Goal: Information Seeking & Learning: Learn about a topic

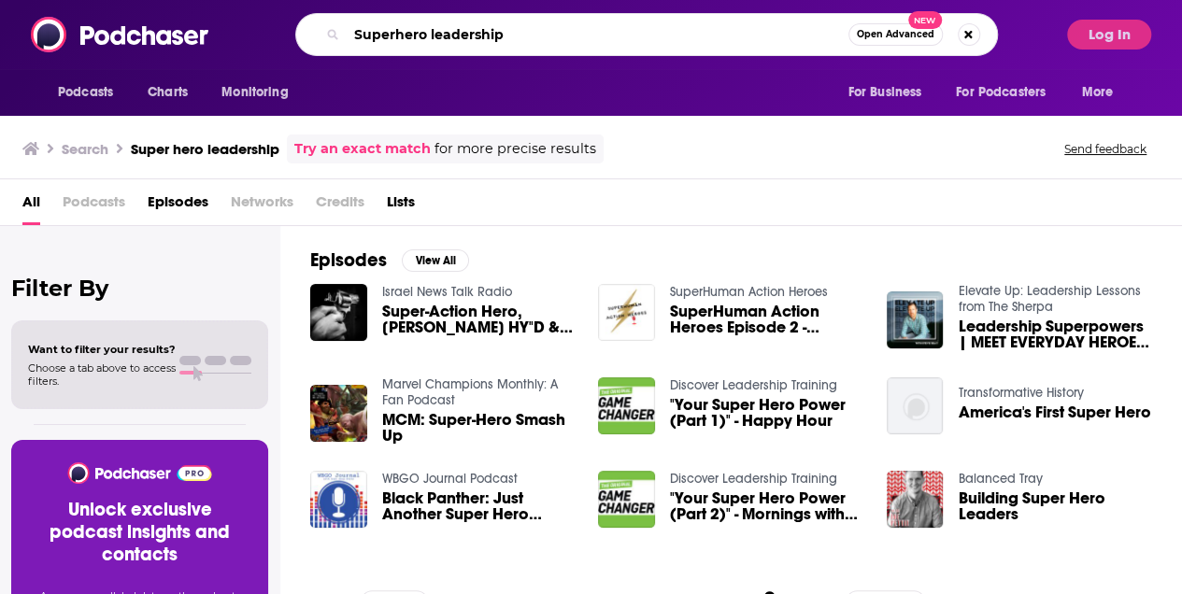
click at [514, 28] on input "Superhero leadership" at bounding box center [598, 35] width 502 height 30
type input "Superhero leadership"
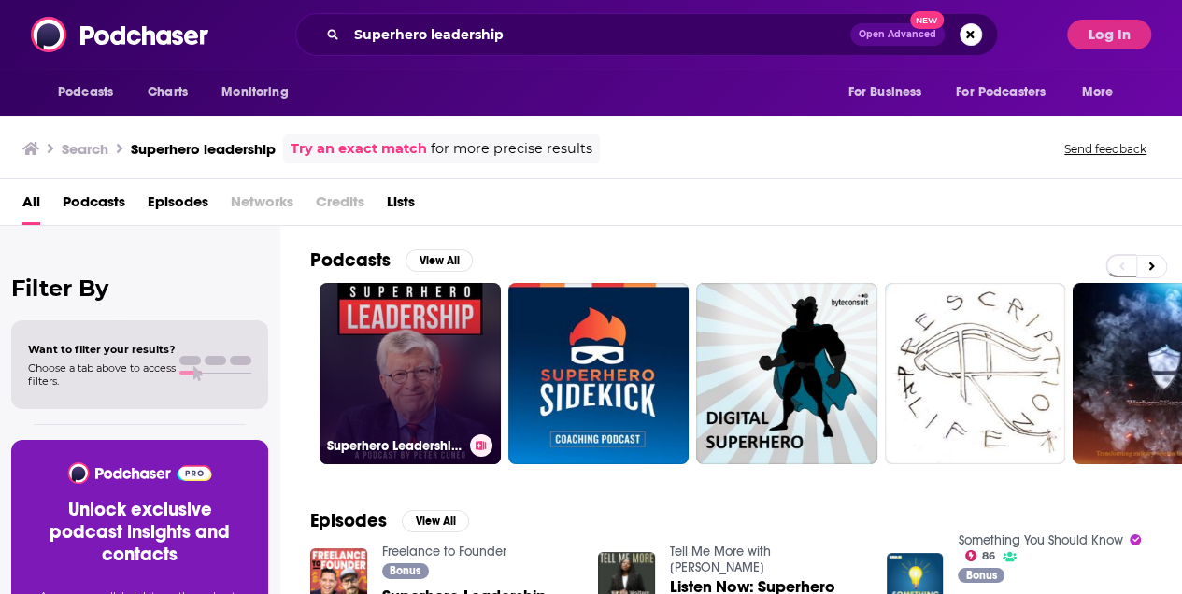
click at [471, 370] on link "Superhero Leadership with [PERSON_NAME]" at bounding box center [410, 373] width 181 height 181
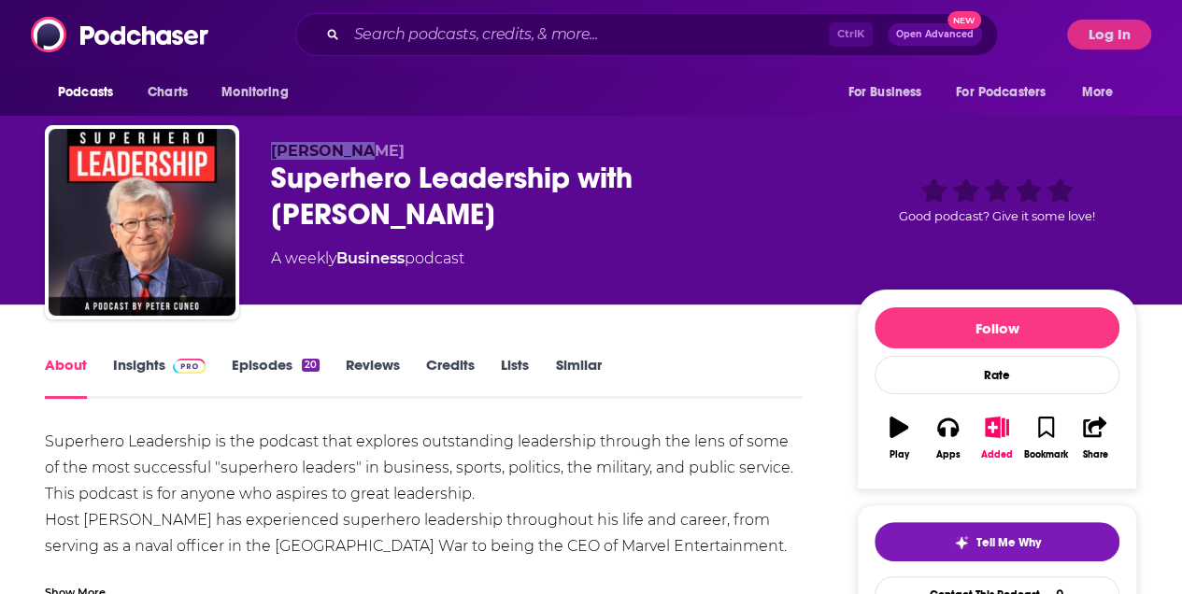
drag, startPoint x: 359, startPoint y: 155, endPoint x: 267, endPoint y: 155, distance: 91.6
click at [267, 155] on div "[PERSON_NAME] Superhero Leadership with [PERSON_NAME] A weekly Business podcast…" at bounding box center [591, 226] width 1092 height 202
copy span "[PERSON_NAME]"
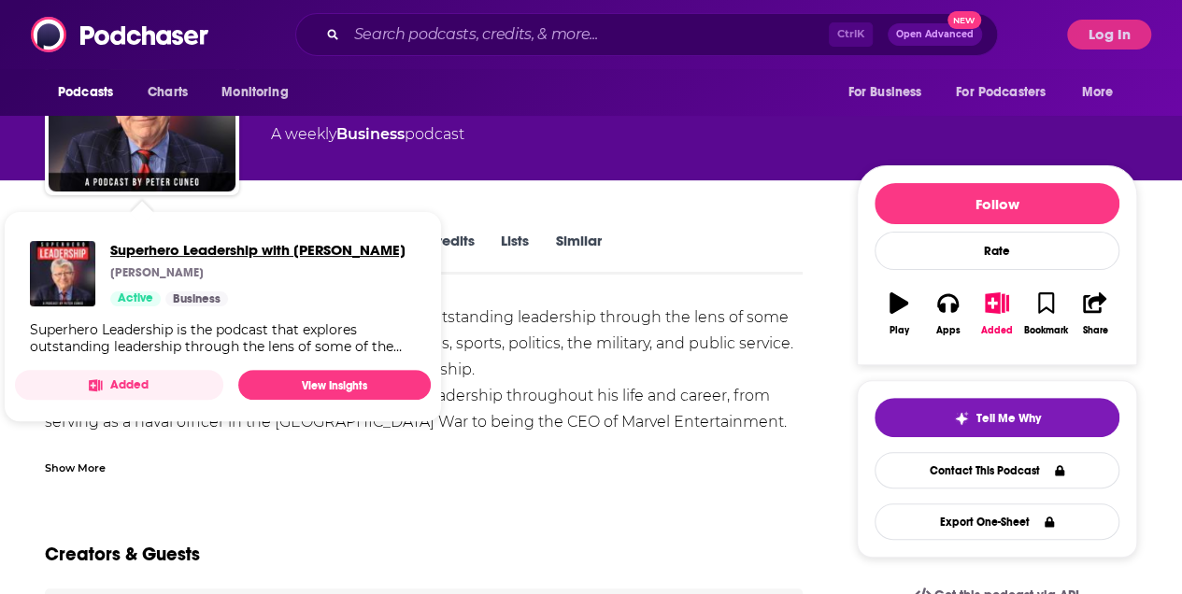
click at [303, 250] on span "Superhero Leadership with [PERSON_NAME]" at bounding box center [257, 250] width 295 height 18
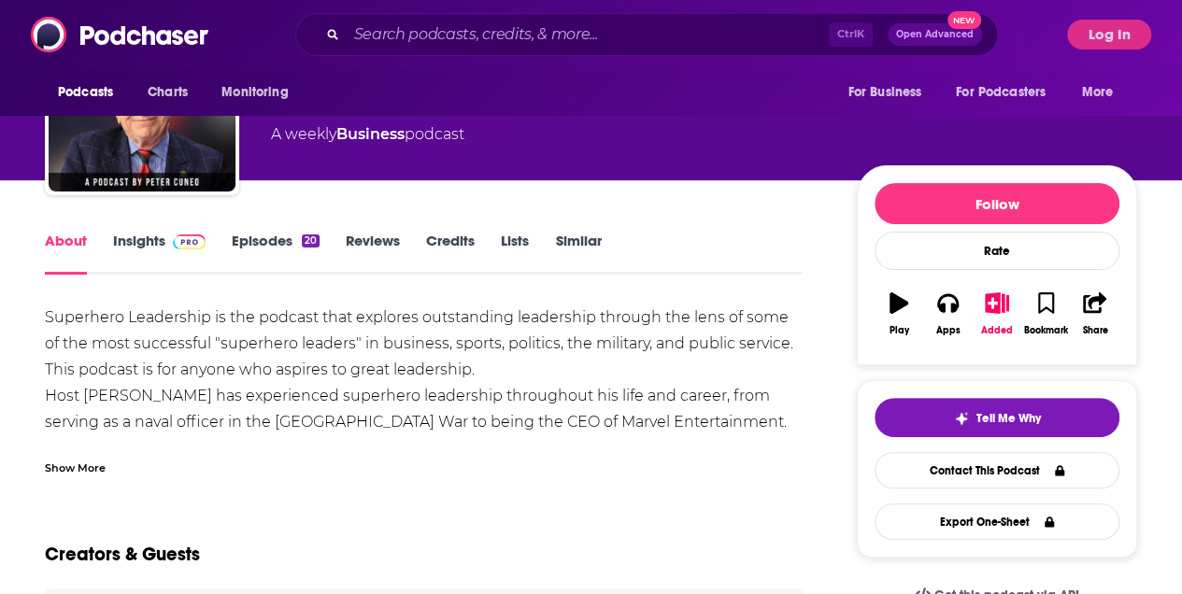
click at [91, 464] on div "Show More" at bounding box center [75, 467] width 61 height 18
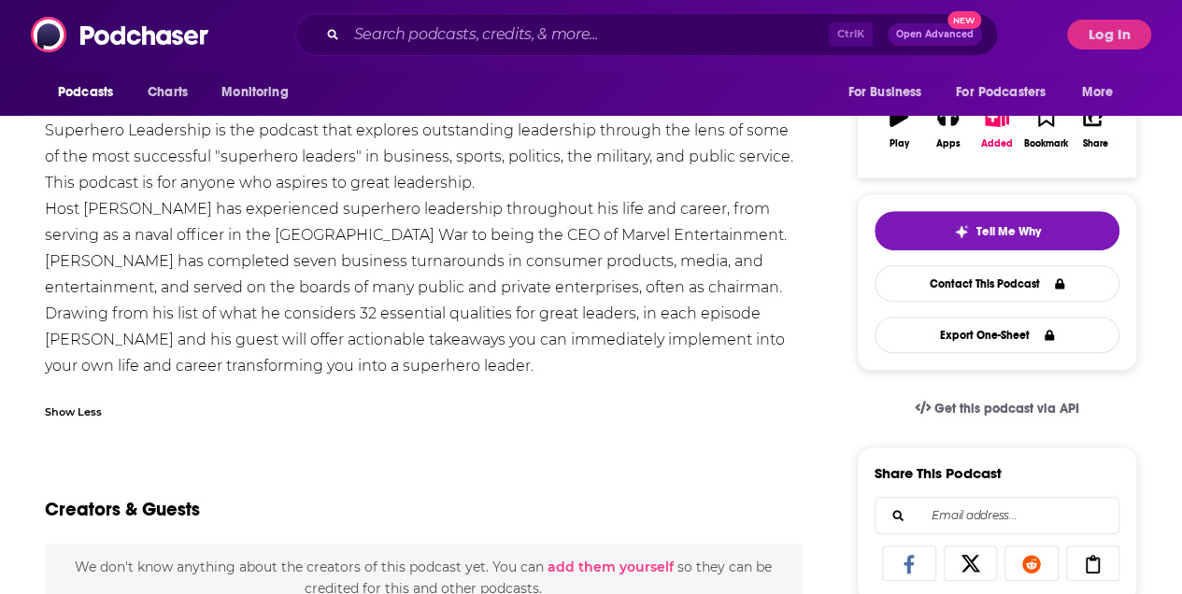
scroll to position [0, 0]
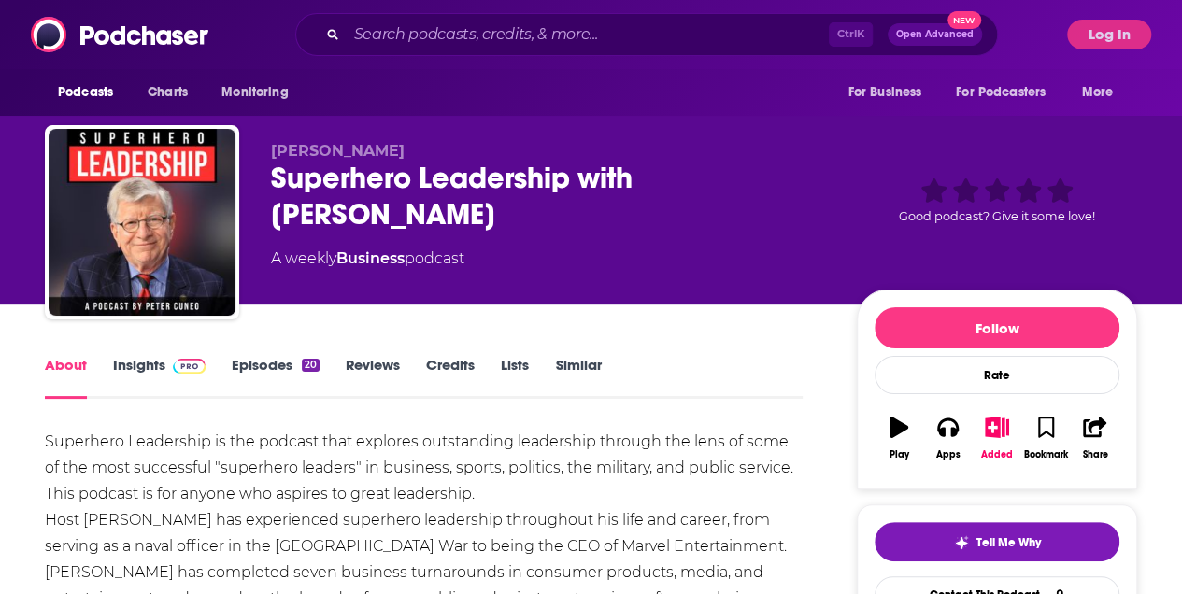
click at [136, 364] on link "Insights" at bounding box center [159, 377] width 92 height 43
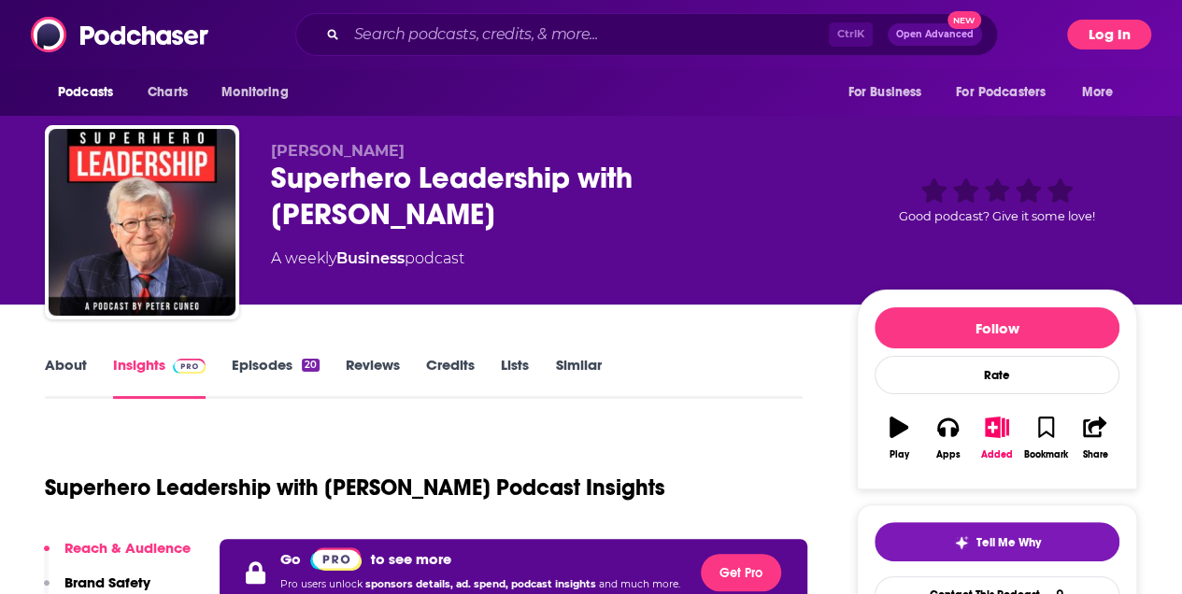
click at [1116, 29] on button "Log In" at bounding box center [1109, 35] width 84 height 30
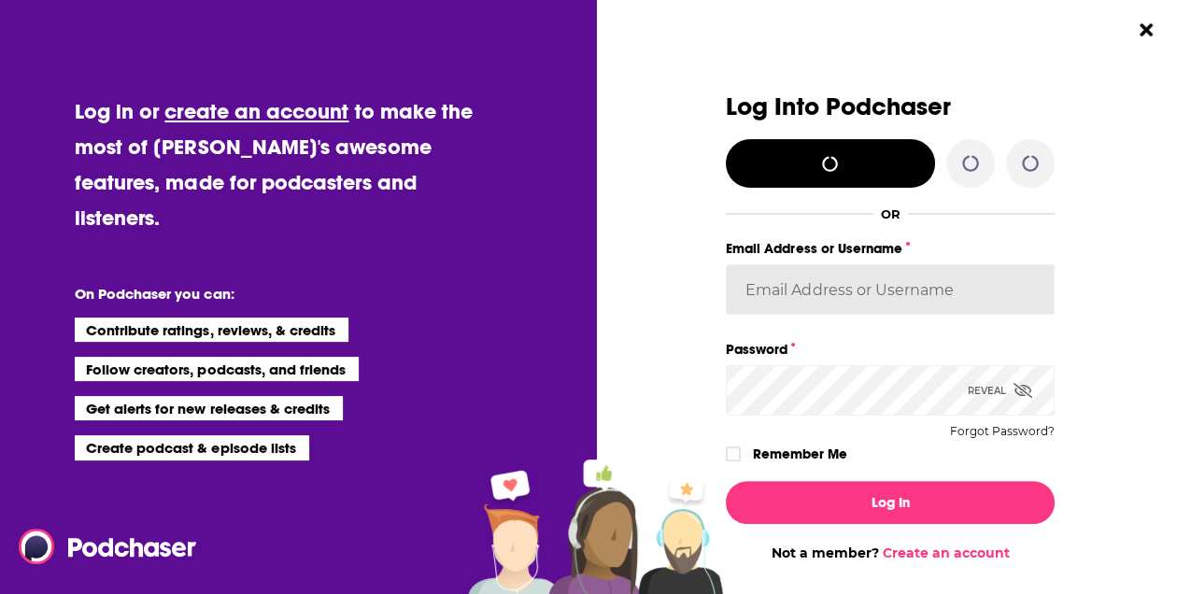
type input "[PERSON_NAME][EMAIL_ADDRESS][PERSON_NAME][DOMAIN_NAME]"
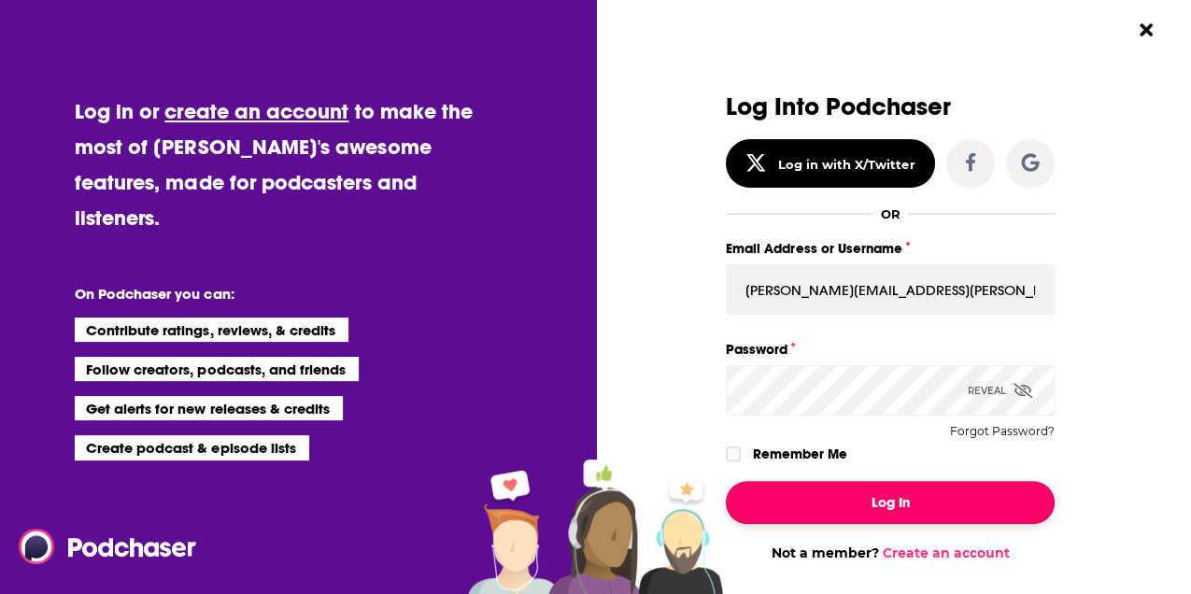
click at [841, 519] on button "Log In" at bounding box center [890, 502] width 329 height 43
